Goal: Transaction & Acquisition: Download file/media

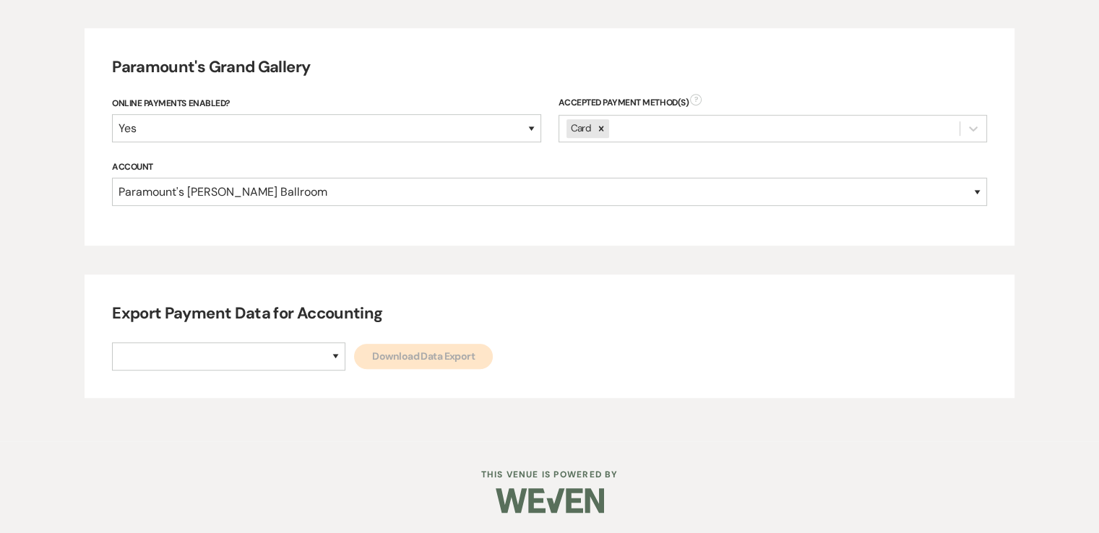
click at [213, 379] on div "Export Payment Data for Accounting Paramount's [PERSON_NAME] Ballroom Paramount…" at bounding box center [550, 337] width 931 height 124
click at [214, 364] on select "Paramount's [PERSON_NAME] Ballroom Paramount's [GEOGRAPHIC_DATA]" at bounding box center [228, 357] width 233 height 28
select select "634"
click at [112, 343] on select "Paramount's [PERSON_NAME] Ballroom Paramount's [GEOGRAPHIC_DATA]" at bounding box center [228, 357] width 233 height 28
click at [354, 353] on link "Download Data Export" at bounding box center [423, 356] width 139 height 25
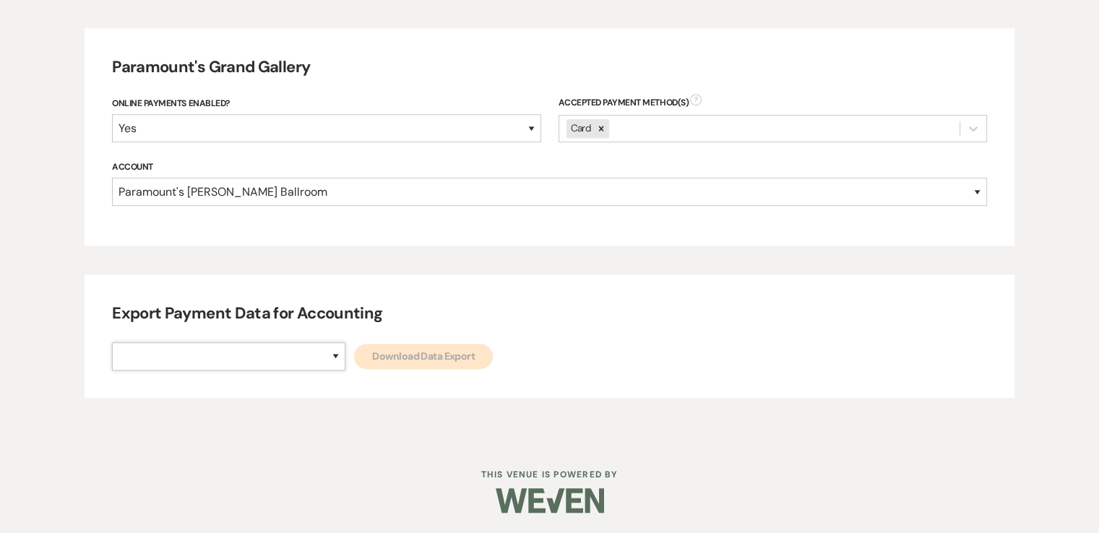
click at [250, 359] on select "Paramount's [PERSON_NAME] Ballroom Paramount's [GEOGRAPHIC_DATA]" at bounding box center [228, 357] width 233 height 28
select select "666"
click at [112, 343] on select "Paramount's [PERSON_NAME] Ballroom Paramount's [GEOGRAPHIC_DATA]" at bounding box center [228, 357] width 233 height 28
click at [354, 362] on link "Download Data Export" at bounding box center [423, 356] width 139 height 25
select select
